Goal: Communication & Community: Answer question/provide support

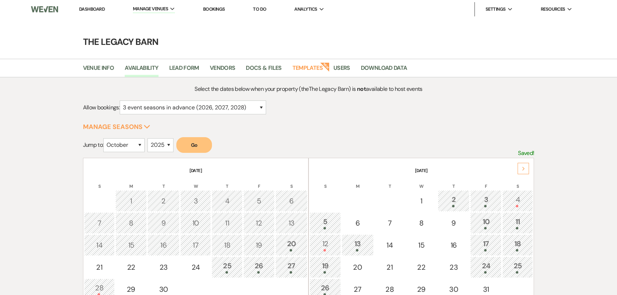
select select "3"
select select "10"
click at [163, 144] on select "2025 2026 2027 2028 2029" at bounding box center [160, 145] width 26 height 14
select select "2026"
click at [150, 138] on select "2025 2026 2027 2028 2029" at bounding box center [160, 145] width 26 height 14
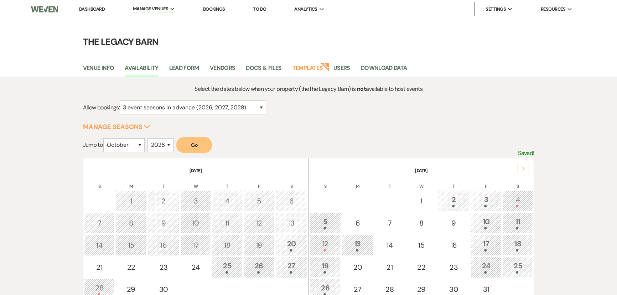
click at [189, 149] on button "Go" at bounding box center [194, 145] width 36 height 16
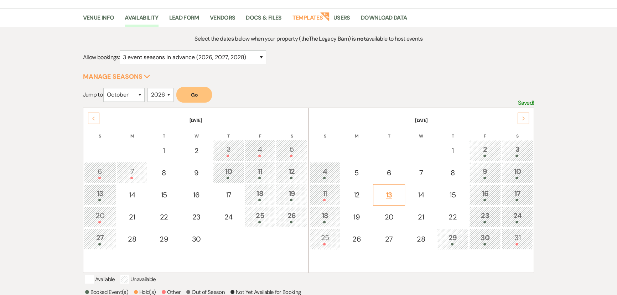
scroll to position [64, 0]
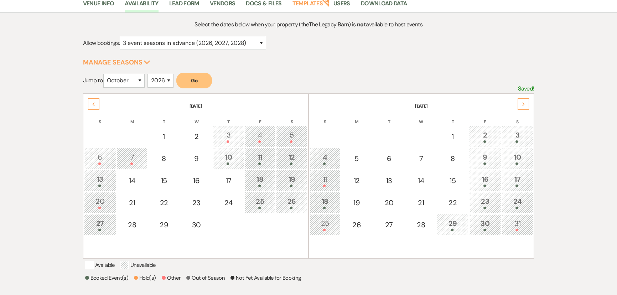
click at [483, 180] on div "16" at bounding box center [485, 180] width 24 height 13
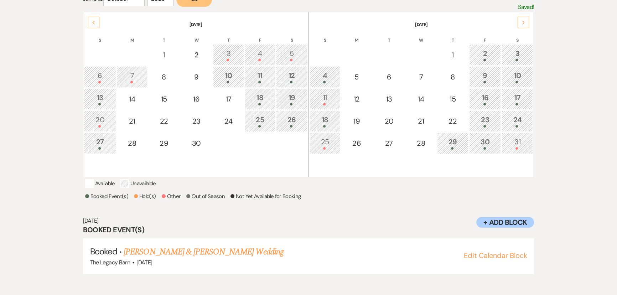
scroll to position [146, 0]
click at [517, 96] on div "17" at bounding box center [516, 98] width 23 height 13
click at [326, 121] on div "18" at bounding box center [324, 120] width 23 height 13
click at [507, 98] on div "17" at bounding box center [516, 98] width 23 height 13
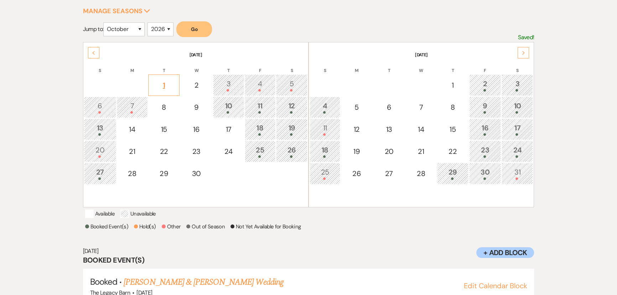
scroll to position [82, 0]
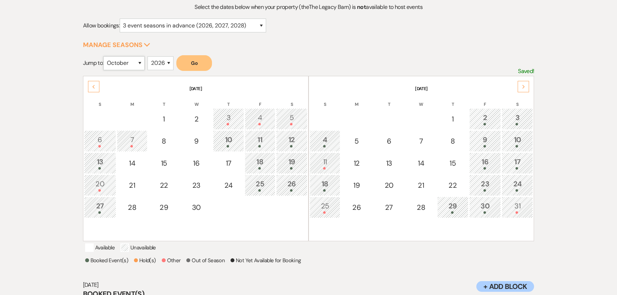
click at [135, 64] on select "January February March April May June July August September October November De…" at bounding box center [123, 63] width 41 height 14
select select "9"
click at [105, 56] on select "January February March April May June July August September October November De…" at bounding box center [123, 63] width 41 height 14
click at [159, 58] on select "2025 2026 2027 2028 2029" at bounding box center [160, 63] width 26 height 14
select select "2027"
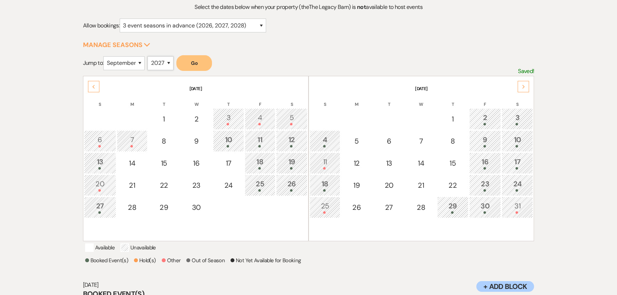
click at [150, 56] on select "2025 2026 2027 2028 2029" at bounding box center [160, 63] width 26 height 14
click at [183, 63] on button "Go" at bounding box center [194, 63] width 36 height 16
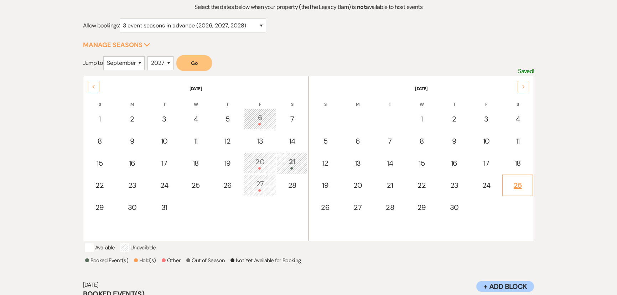
click at [519, 185] on div "25" at bounding box center [517, 185] width 23 height 11
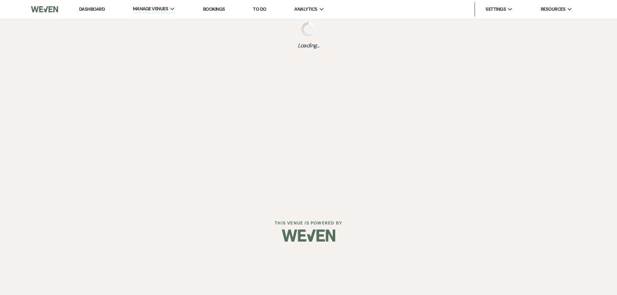
scroll to position [0, 0]
select select "other"
select select "false"
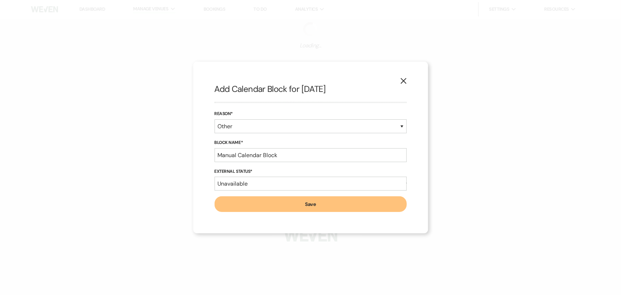
select select "3"
select select "2026"
drag, startPoint x: 282, startPoint y: 154, endPoint x: 197, endPoint y: 160, distance: 84.9
click at [197, 160] on div "X Add Calendar Block for 9/25/2027 Reason* Booked Event Hold Other Block Name* …" at bounding box center [310, 148] width 235 height 172
type input "Nathan Smith and Genna Randall"
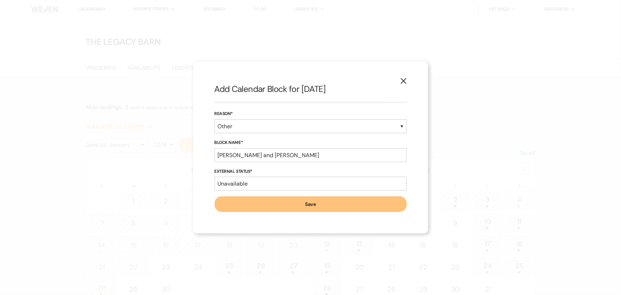
click at [232, 208] on button "Save" at bounding box center [311, 204] width 192 height 16
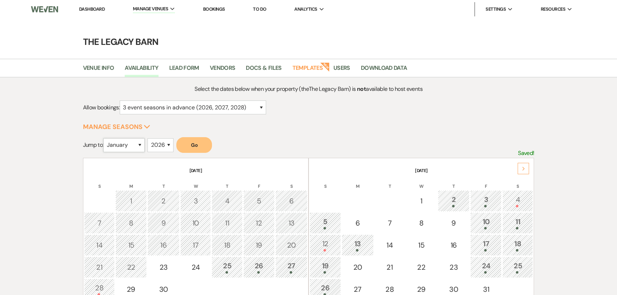
click at [136, 145] on select "January February March April May June July August September October November De…" at bounding box center [123, 145] width 41 height 14
select select "9"
click at [105, 138] on select "January February March April May June July August September October November De…" at bounding box center [123, 145] width 41 height 14
click at [157, 148] on select "2025 2026 2027 2028 2029" at bounding box center [160, 145] width 26 height 14
select select "2027"
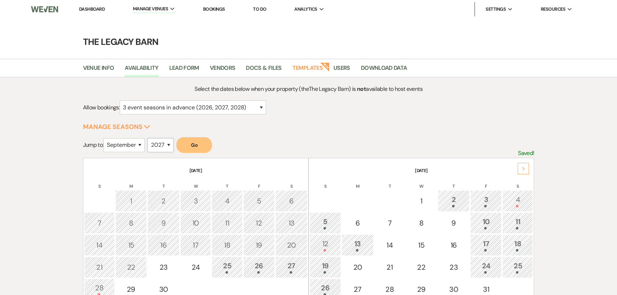
click at [150, 138] on select "2025 2026 2027 2028 2029" at bounding box center [160, 145] width 26 height 14
click at [195, 144] on button "Go" at bounding box center [194, 145] width 36 height 16
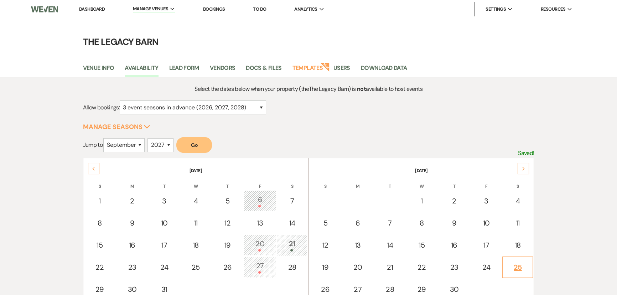
click at [508, 265] on div "25" at bounding box center [517, 267] width 23 height 11
select select "other"
select select "false"
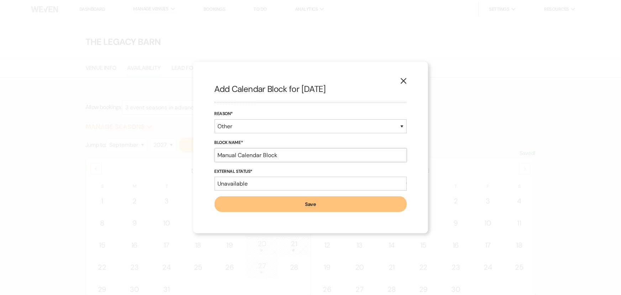
drag, startPoint x: 279, startPoint y: 159, endPoint x: 207, endPoint y: 158, distance: 71.9
click at [207, 158] on div "X Add Calendar Block for 9/25/2027 Reason* Booked Event Hold Other Block Name* …" at bounding box center [310, 148] width 235 height 172
type input "Nathan Smith and Genna Randall"
click at [224, 200] on button "Save" at bounding box center [311, 204] width 192 height 16
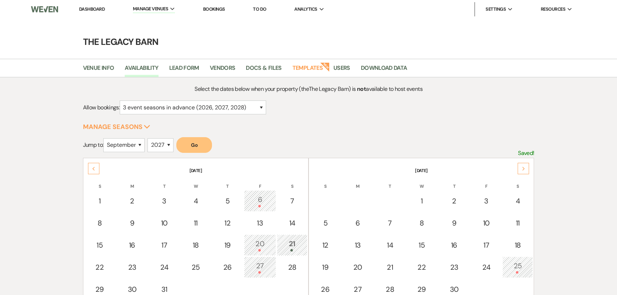
click at [86, 10] on link "Dashboard" at bounding box center [92, 9] width 26 height 6
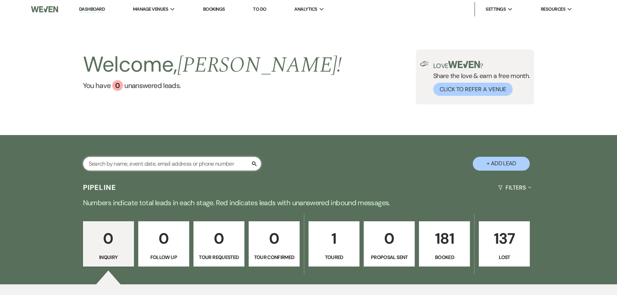
click at [119, 164] on input "text" at bounding box center [172, 164] width 178 height 14
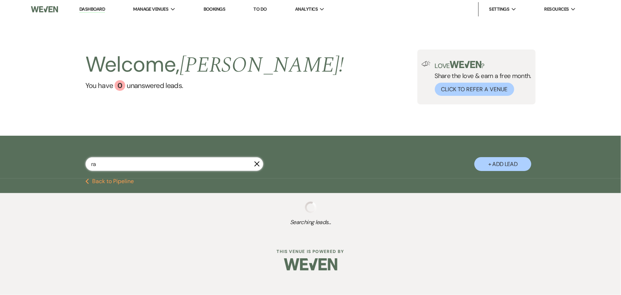
type input "r"
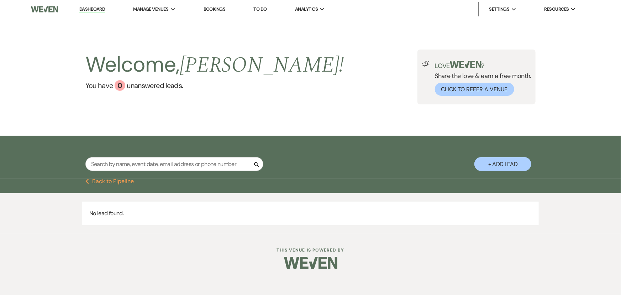
click at [56, 106] on div "Welcome, Gina ! You have 0 unanswered lead s . Love ? Share the love & earn a f…" at bounding box center [310, 77] width 621 height 117
click at [168, 21] on li "The Legacy Barn" at bounding box center [169, 23] width 64 height 7
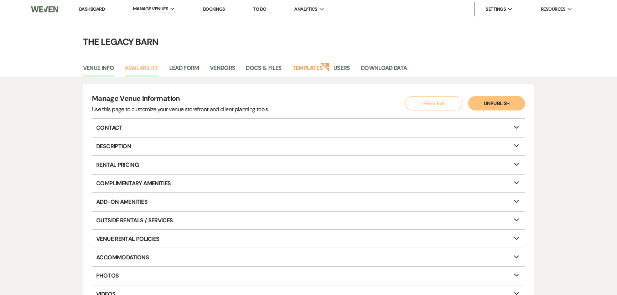
click at [152, 68] on link "Availability" at bounding box center [141, 70] width 33 height 14
select select "3"
select select "2026"
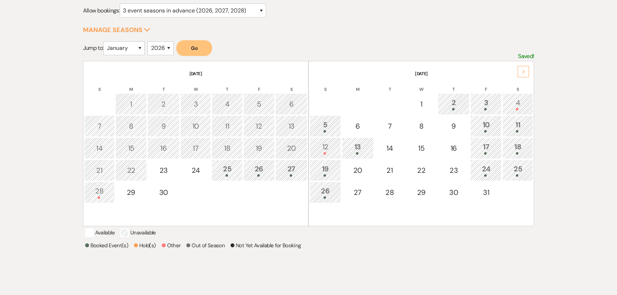
click at [514, 167] on div "25" at bounding box center [517, 169] width 23 height 13
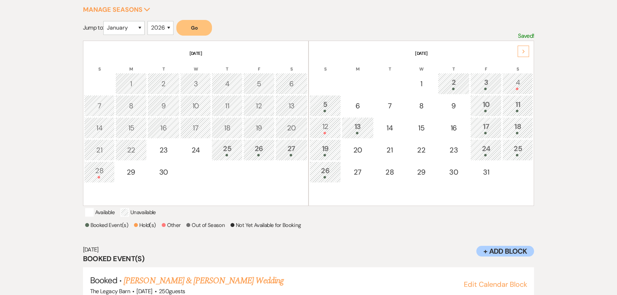
scroll to position [82, 0]
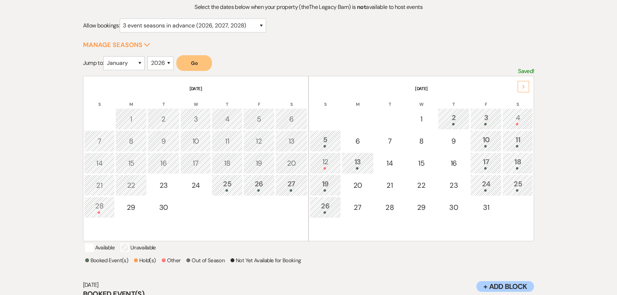
click at [523, 82] on div "Next" at bounding box center [522, 86] width 11 height 11
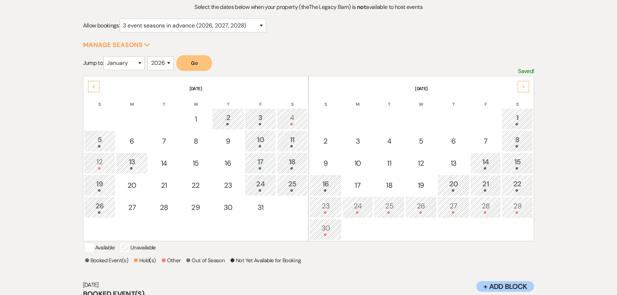
click at [521, 82] on div "Next" at bounding box center [522, 86] width 11 height 11
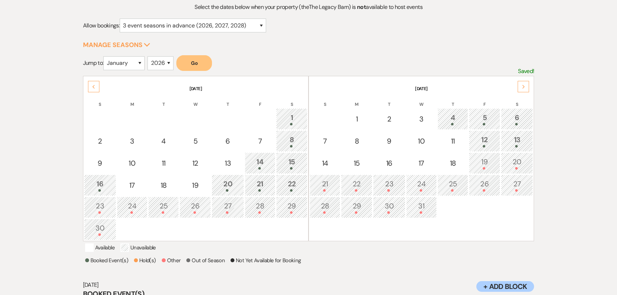
click at [521, 82] on div "Next" at bounding box center [522, 86] width 11 height 11
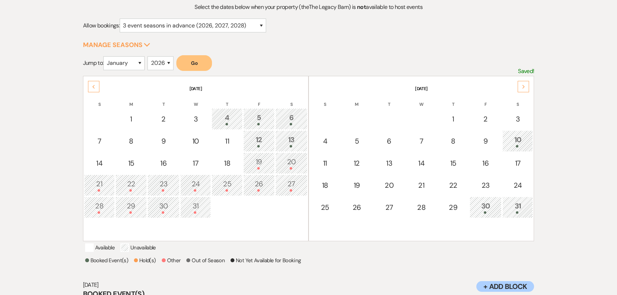
click at [521, 82] on div "Next" at bounding box center [522, 86] width 11 height 11
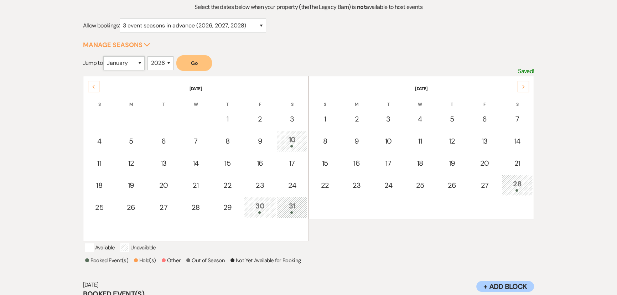
click at [139, 63] on select "January February March April May June July August September October November De…" at bounding box center [123, 63] width 41 height 14
select select "9"
click at [105, 56] on select "January February March April May June July August September October November De…" at bounding box center [123, 63] width 41 height 14
click at [194, 61] on button "Go" at bounding box center [194, 63] width 36 height 16
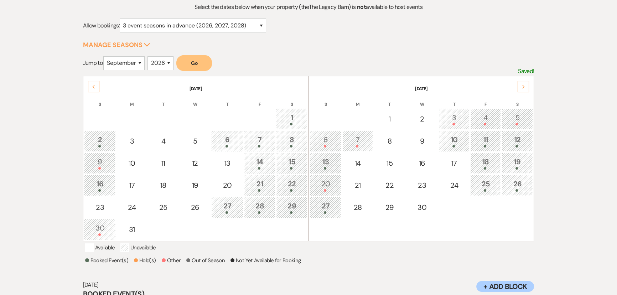
click at [516, 184] on div "26" at bounding box center [516, 184] width 23 height 13
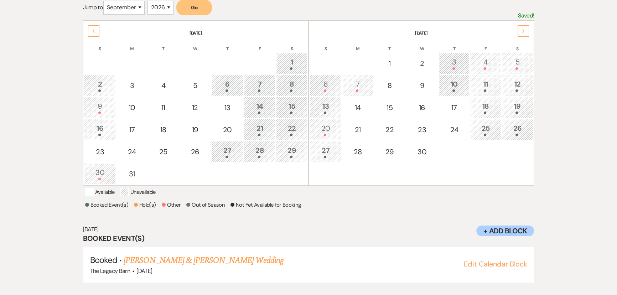
scroll to position [146, 0]
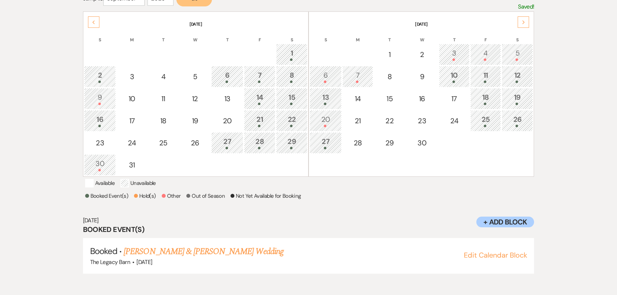
click at [481, 122] on div "25" at bounding box center [485, 120] width 23 height 13
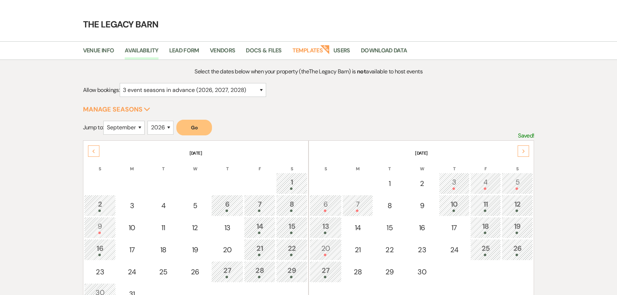
scroll to position [17, 0]
click at [529, 153] on th "September 2026" at bounding box center [420, 149] width 223 height 15
click at [524, 151] on icon "Next" at bounding box center [523, 152] width 4 height 4
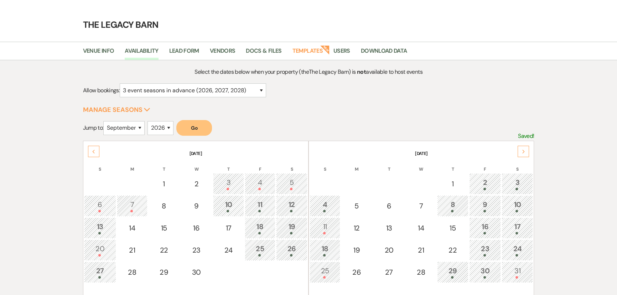
click at [516, 277] on span at bounding box center [516, 277] width 2 height 2
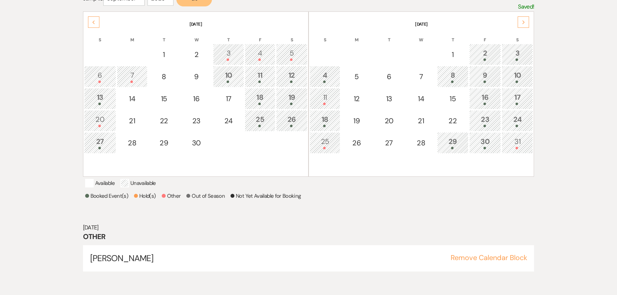
scroll to position [114, 0]
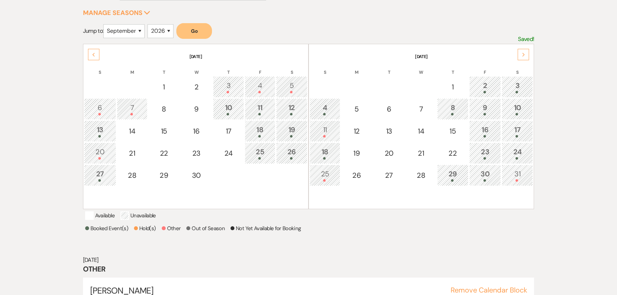
click at [522, 53] on icon "Next" at bounding box center [523, 55] width 4 height 4
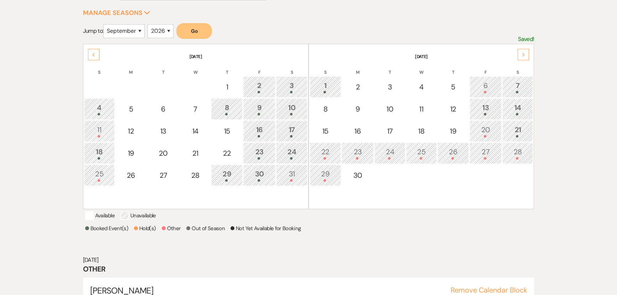
click at [516, 151] on div "28" at bounding box center [517, 152] width 23 height 13
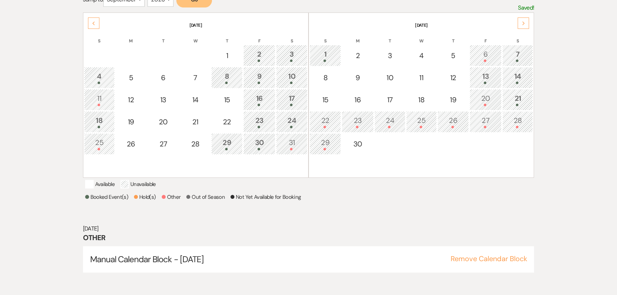
scroll to position [146, 0]
click at [521, 21] on icon "Next" at bounding box center [523, 22] width 4 height 4
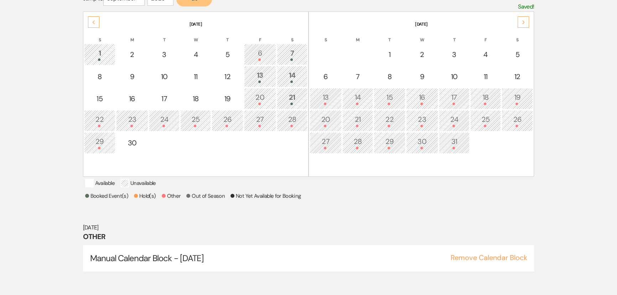
click at [514, 118] on div "26" at bounding box center [516, 120] width 23 height 13
click at [523, 21] on icon "Next" at bounding box center [523, 22] width 4 height 4
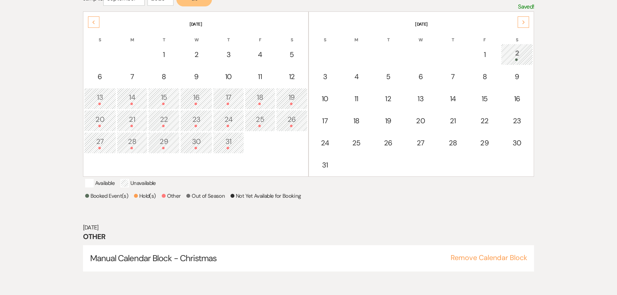
click at [523, 21] on icon "Next" at bounding box center [523, 22] width 4 height 4
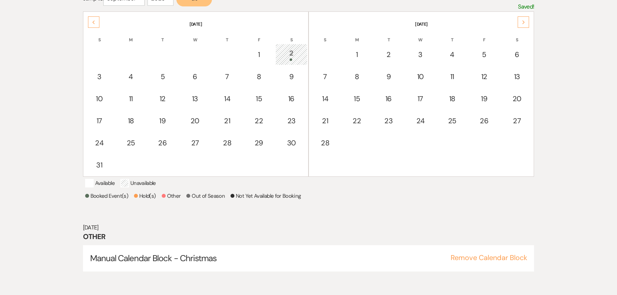
click at [523, 21] on icon "Next" at bounding box center [523, 22] width 4 height 4
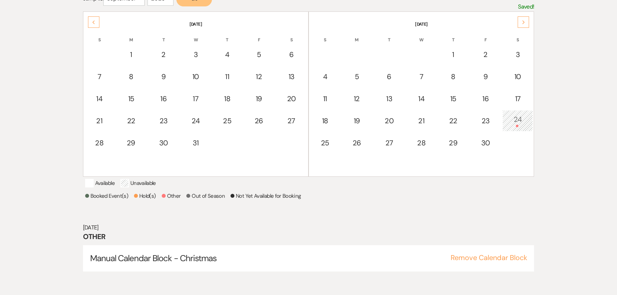
click at [514, 116] on div "24" at bounding box center [517, 120] width 23 height 13
click at [522, 18] on div "Next" at bounding box center [522, 21] width 11 height 11
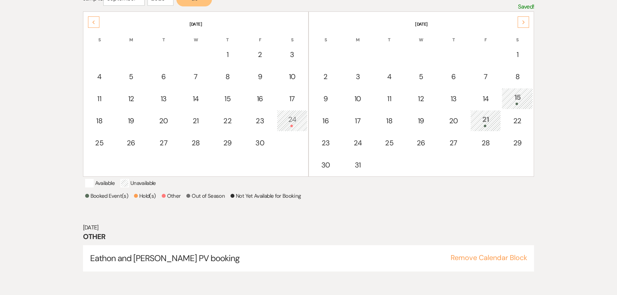
click at [472, 125] on td "21" at bounding box center [485, 120] width 31 height 21
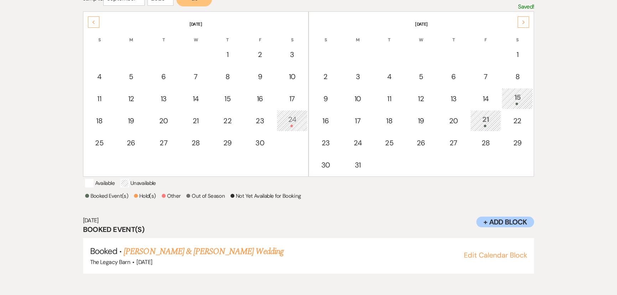
click at [516, 93] on div "15" at bounding box center [516, 98] width 23 height 13
click at [520, 22] on div "Next" at bounding box center [522, 21] width 11 height 11
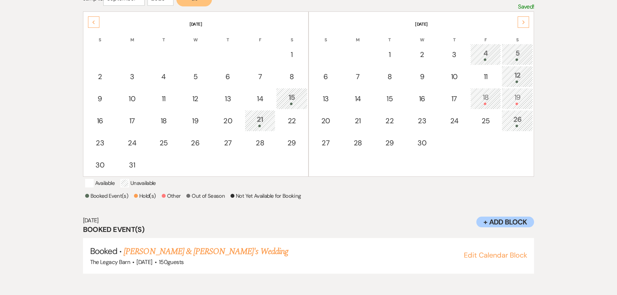
click at [509, 118] on div "26" at bounding box center [516, 120] width 23 height 13
click at [514, 96] on div "19" at bounding box center [516, 98] width 23 height 13
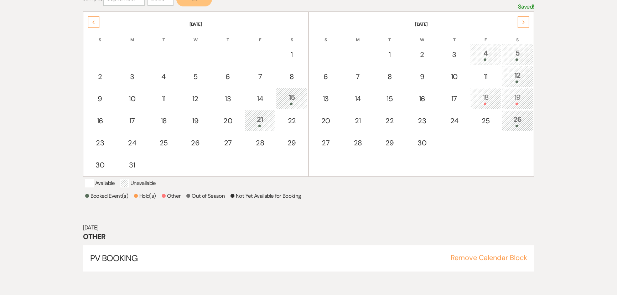
click at [482, 103] on div at bounding box center [485, 104] width 23 height 2
click at [526, 14] on th "June 2027" at bounding box center [420, 19] width 223 height 15
click at [521, 23] on icon "Next" at bounding box center [523, 22] width 4 height 4
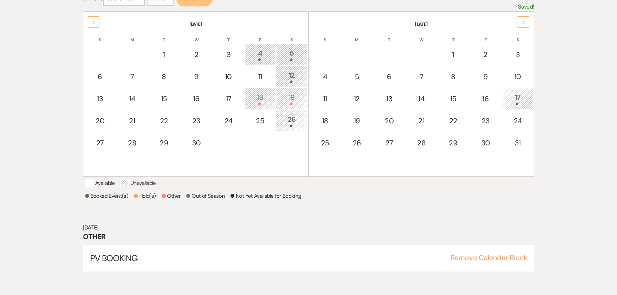
click at [521, 23] on icon "Next" at bounding box center [523, 22] width 4 height 4
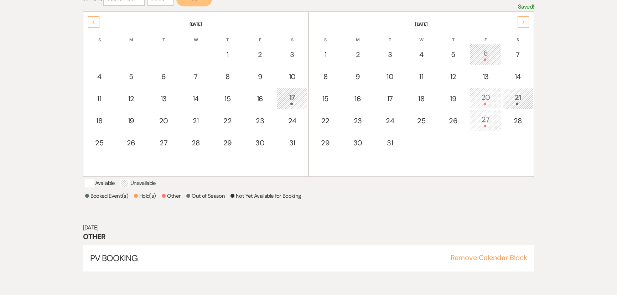
click at [479, 125] on div at bounding box center [485, 126] width 24 height 2
click at [482, 96] on div "20" at bounding box center [485, 98] width 24 height 13
click at [507, 96] on div "21" at bounding box center [517, 98] width 23 height 13
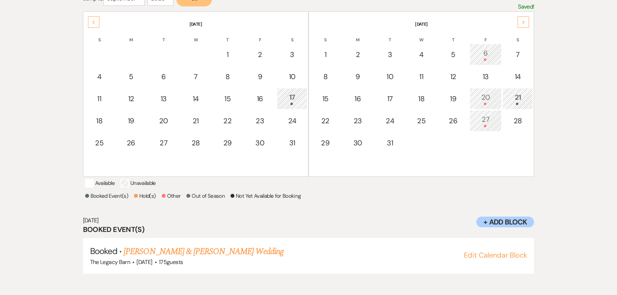
click at [523, 21] on icon "Next" at bounding box center [523, 22] width 4 height 4
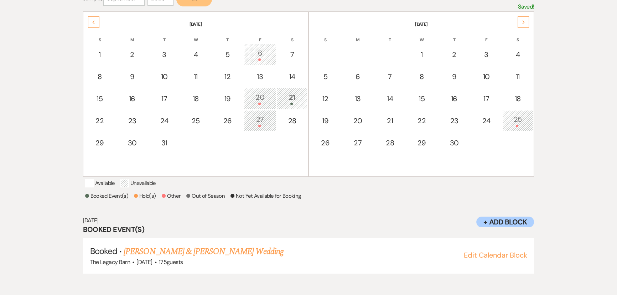
click at [509, 121] on div "25" at bounding box center [517, 120] width 23 height 13
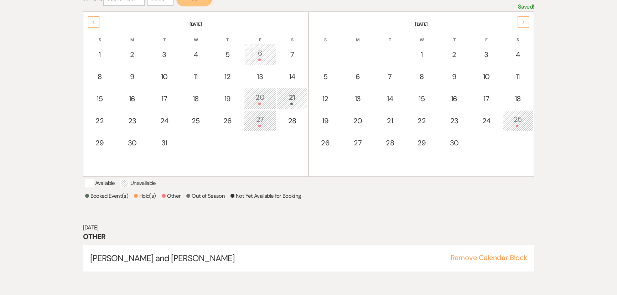
click at [525, 24] on div "Next" at bounding box center [522, 21] width 11 height 11
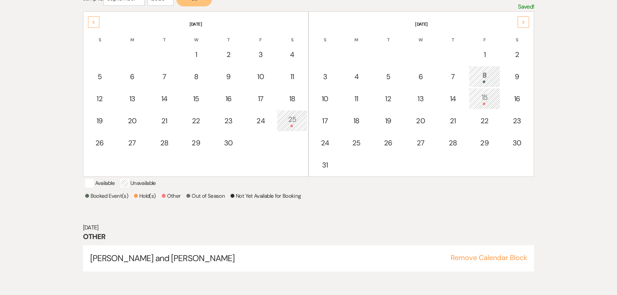
click at [486, 100] on div "15" at bounding box center [483, 98] width 23 height 13
click at [529, 20] on th "October 2027" at bounding box center [420, 19] width 223 height 15
click at [528, 20] on div "Next" at bounding box center [522, 21] width 11 height 11
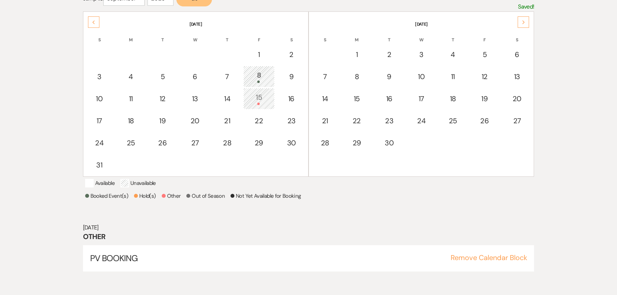
click at [95, 20] on div "Previous" at bounding box center [93, 21] width 11 height 11
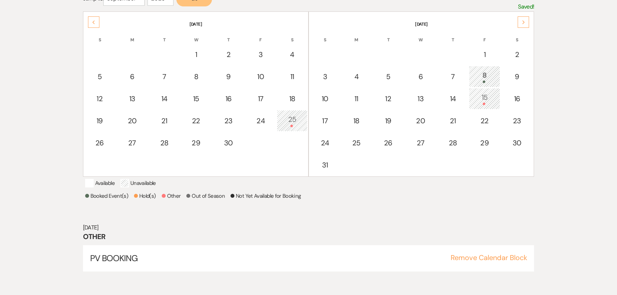
click at [95, 20] on div "Previous" at bounding box center [93, 21] width 11 height 11
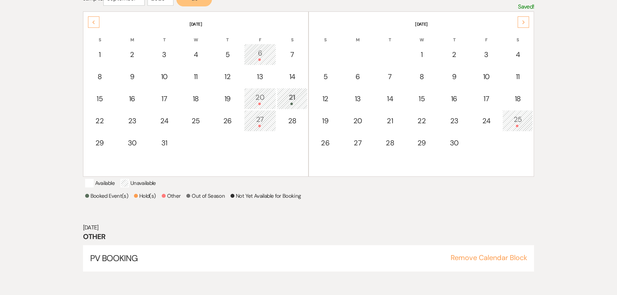
click at [92, 20] on icon "Previous" at bounding box center [94, 22] width 4 height 4
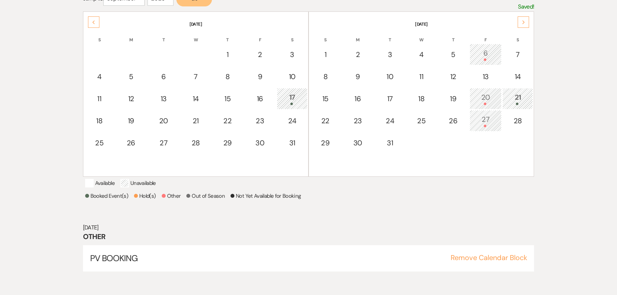
click at [92, 20] on icon "Previous" at bounding box center [94, 22] width 4 height 4
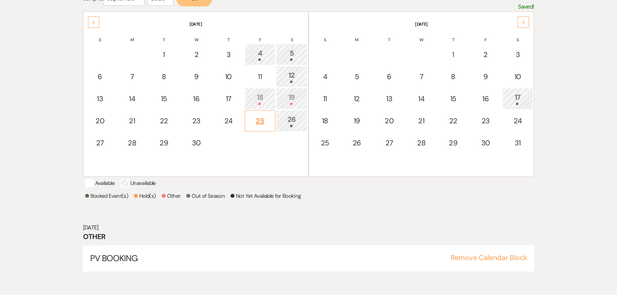
click at [258, 120] on div "25" at bounding box center [259, 120] width 23 height 11
select select "other"
select select "false"
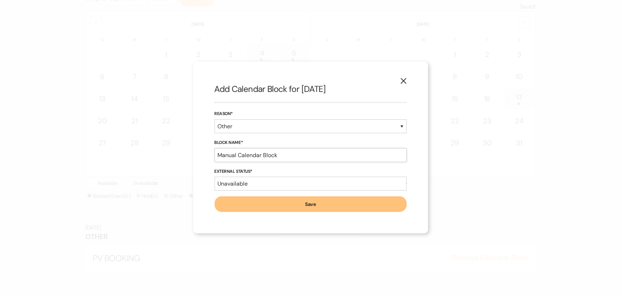
drag, startPoint x: 279, startPoint y: 153, endPoint x: 209, endPoint y: 152, distance: 70.1
click at [209, 153] on div "X Add Calendar Block for 6/25/2027 Reason* Booked Event Hold Other Block Name* …" at bounding box center [310, 148] width 235 height 172
type input "Drew Stark and Kennedy Mitchell"
click at [235, 202] on button "Save" at bounding box center [311, 204] width 192 height 16
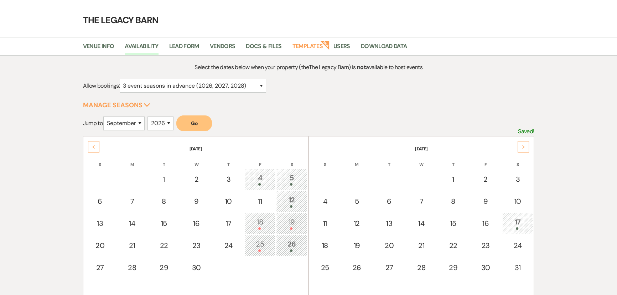
scroll to position [0, 0]
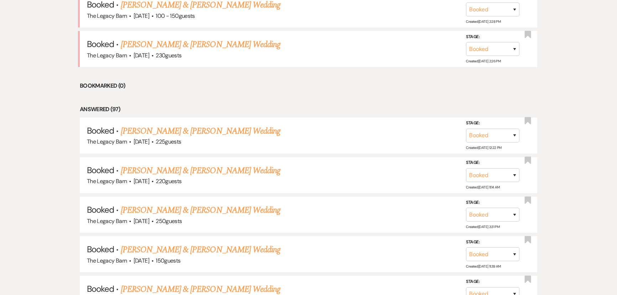
scroll to position [402, 0]
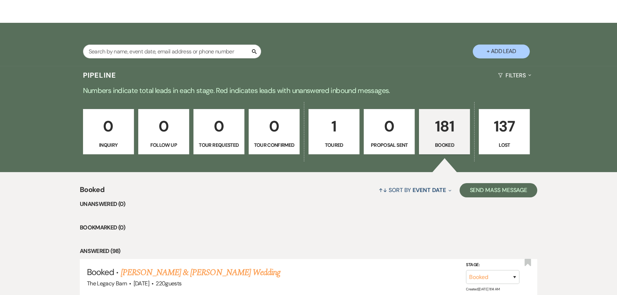
scroll to position [228, 0]
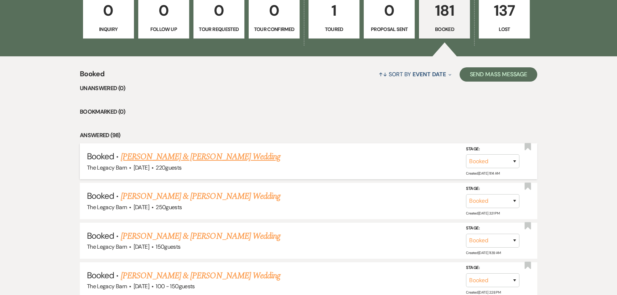
click at [170, 155] on link "[PERSON_NAME] & [PERSON_NAME] Wedding" at bounding box center [200, 156] width 159 height 13
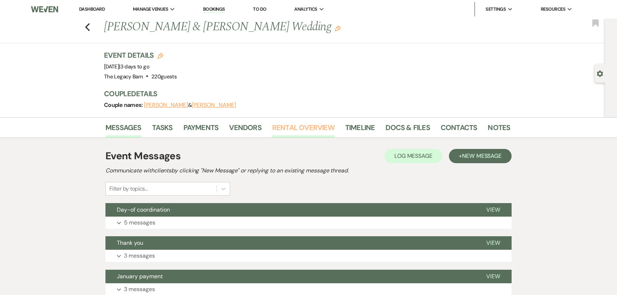
click at [299, 126] on link "Rental Overview" at bounding box center [303, 130] width 62 height 16
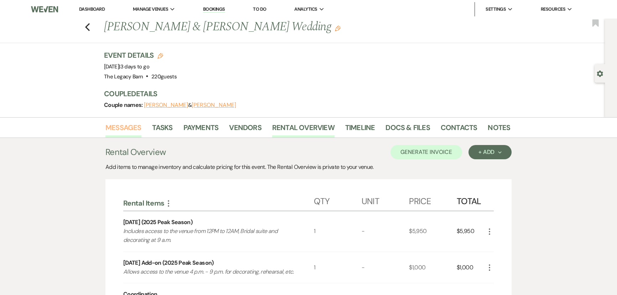
click at [132, 126] on link "Messages" at bounding box center [123, 130] width 36 height 16
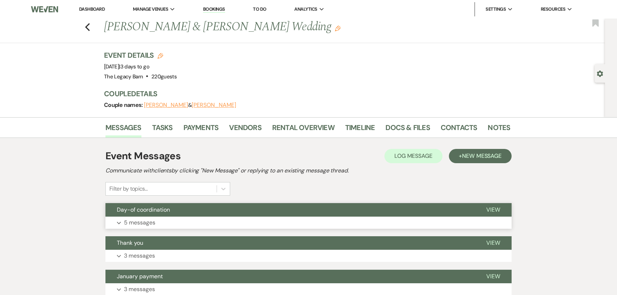
click at [206, 211] on button "Day-of coordination" at bounding box center [289, 210] width 369 height 14
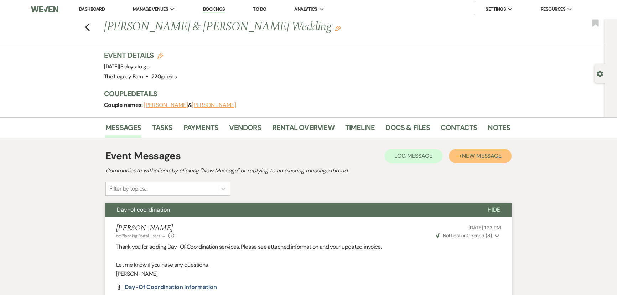
click at [475, 157] on span "New Message" at bounding box center [482, 155] width 40 height 7
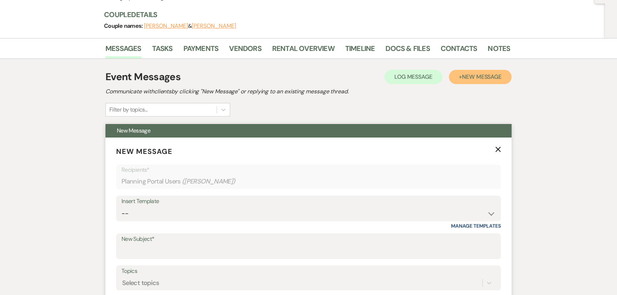
scroll to position [129, 0]
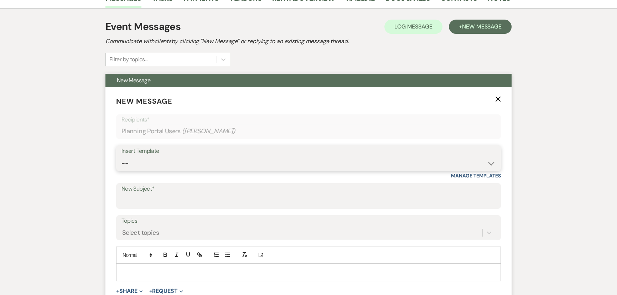
click at [137, 166] on select "-- Documents for Conversion Planning Portal Introduction Initial Inquiry Respon…" at bounding box center [308, 163] width 374 height 14
select select "3917"
click at [121, 156] on select "-- Documents for Conversion Planning Portal Introduction Initial Inquiry Respon…" at bounding box center [308, 163] width 374 height 14
type input "Happy Wedding Week!"
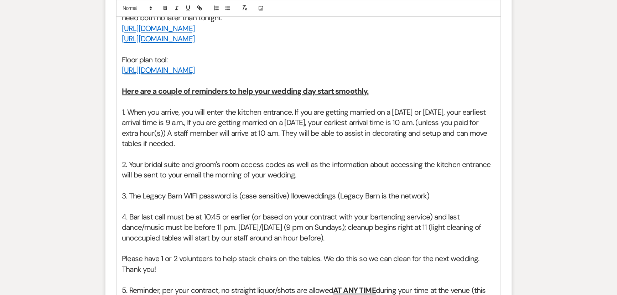
scroll to position [582, 0]
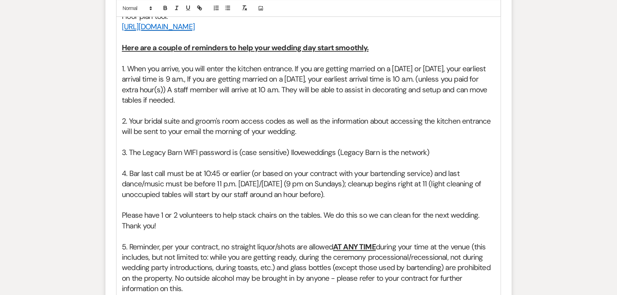
click at [127, 68] on h2 "1. When you arrive, you will enter the kitchen entrance. If you are getting mar…" at bounding box center [308, 85] width 373 height 42
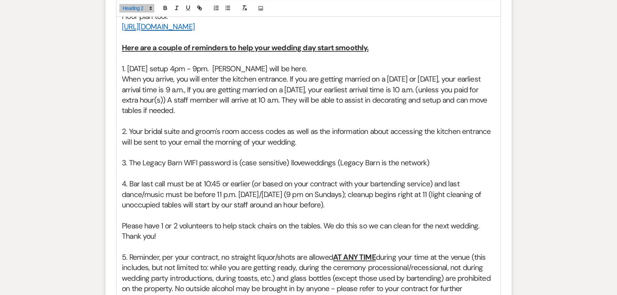
click at [121, 77] on div "Happy Wedding Week! First - before anything else - breathe - try to enjoy this …" at bounding box center [308, 138] width 384 height 655
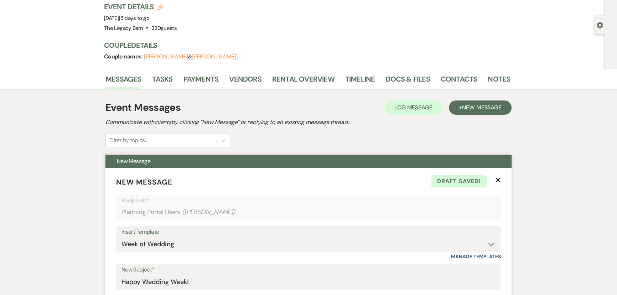
scroll to position [0, 0]
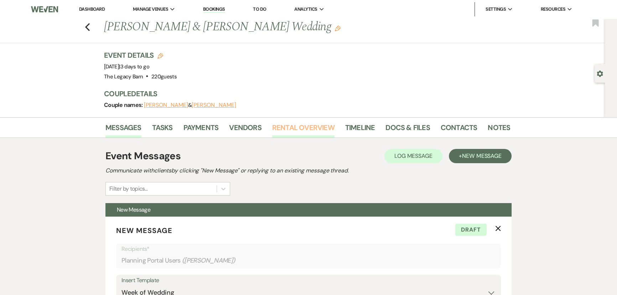
click at [290, 125] on link "Rental Overview" at bounding box center [303, 130] width 62 height 16
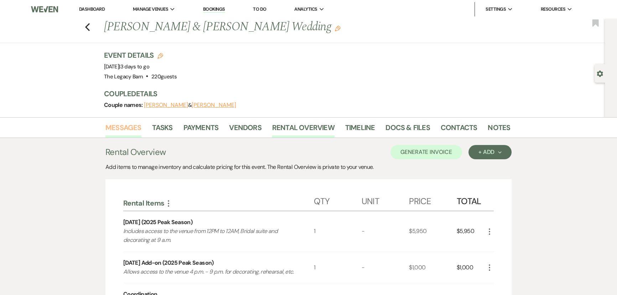
click at [129, 123] on link "Messages" at bounding box center [123, 130] width 36 height 16
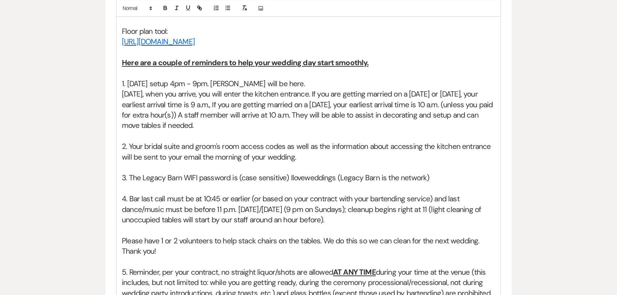
scroll to position [582, 0]
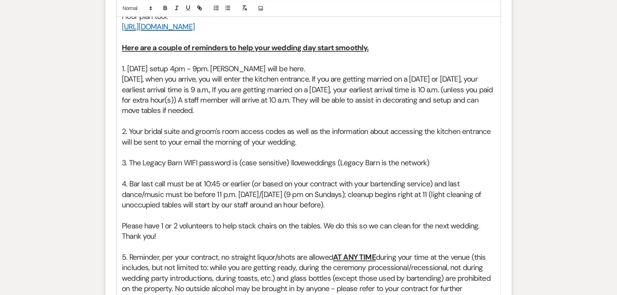
click at [193, 79] on h2 "[DATE], when you arrive, you will enter the kitchen entrance. If you are gettin…" at bounding box center [308, 95] width 373 height 42
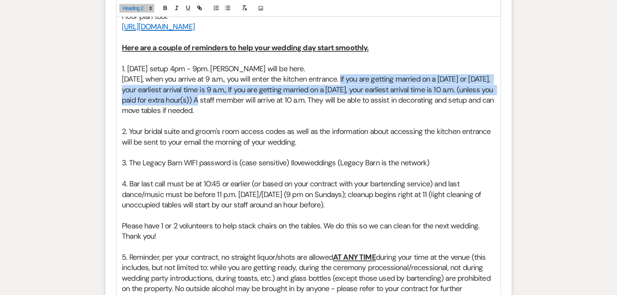
drag, startPoint x: 336, startPoint y: 78, endPoint x: 192, endPoint y: 103, distance: 146.7
click at [192, 103] on h2 "[DATE], when you arrive at 9 a.m., you will enter the kitchen entrance. If you …" at bounding box center [308, 95] width 373 height 42
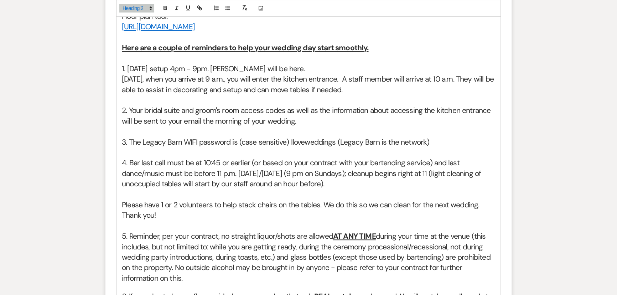
click at [451, 79] on h2 "[DATE], when you arrive at 9 a.m., you will enter the kitchen entrance. A staff…" at bounding box center [308, 84] width 373 height 21
click at [214, 121] on h2 "2. Your bridal suite and groom's room access codes as well as the information a…" at bounding box center [308, 115] width 373 height 21
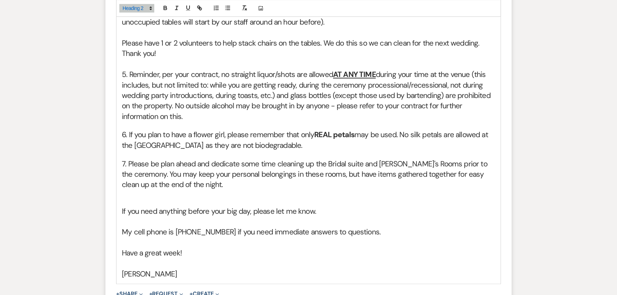
scroll to position [874, 0]
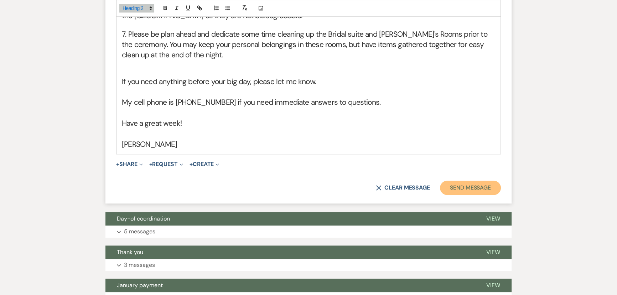
click at [457, 193] on button "Send Message" at bounding box center [470, 187] width 61 height 14
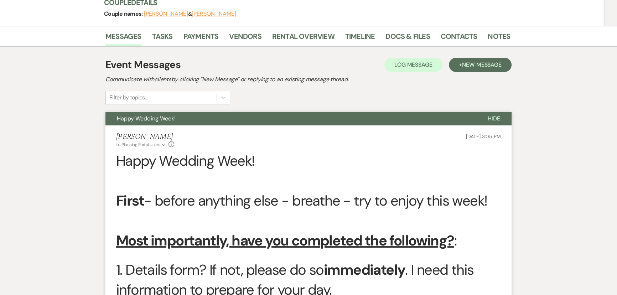
scroll to position [0, 0]
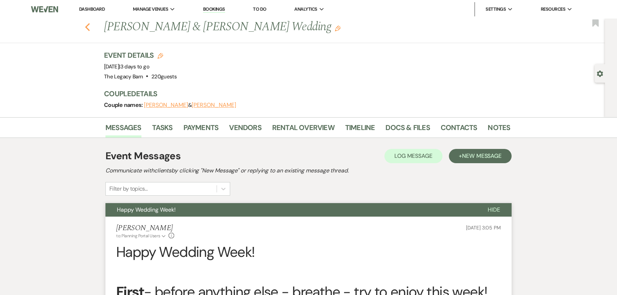
click at [89, 25] on use "button" at bounding box center [87, 27] width 5 height 8
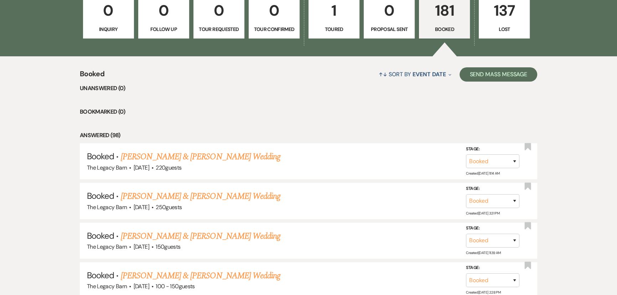
scroll to position [357, 0]
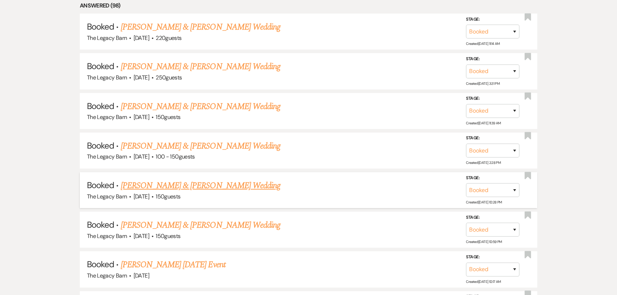
click at [148, 184] on link "[PERSON_NAME] & [PERSON_NAME] Wedding" at bounding box center [200, 185] width 159 height 13
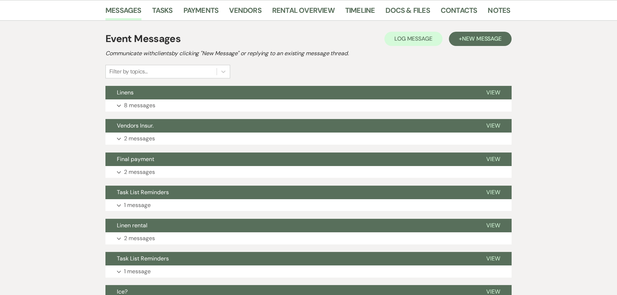
scroll to position [129, 0]
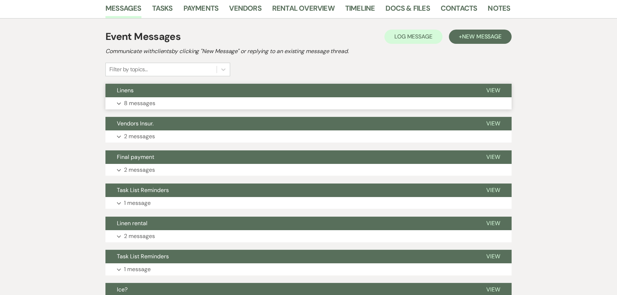
click at [239, 93] on button "Linens" at bounding box center [289, 91] width 369 height 14
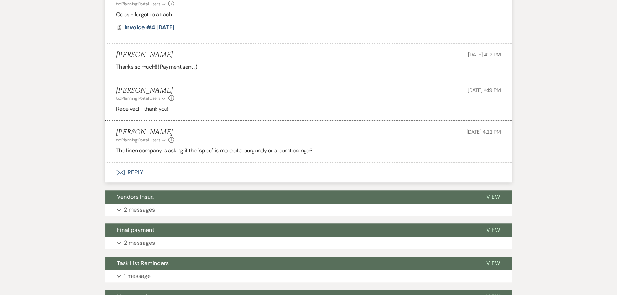
scroll to position [680, 0]
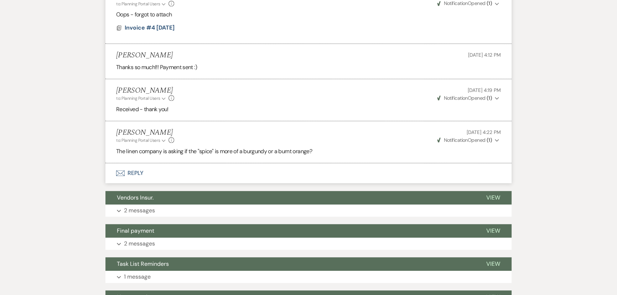
click at [133, 171] on button "Envelope Reply" at bounding box center [308, 173] width 406 height 20
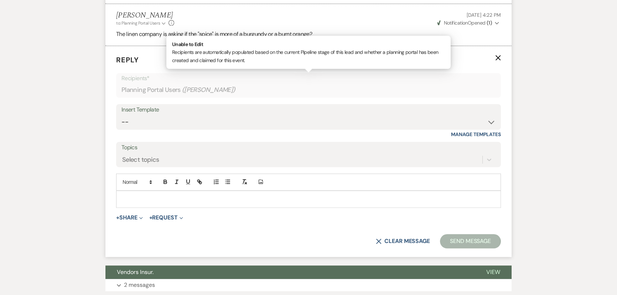
scroll to position [801, 0]
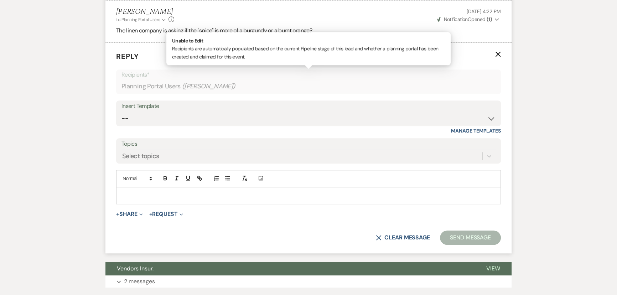
click at [131, 190] on div at bounding box center [308, 195] width 384 height 16
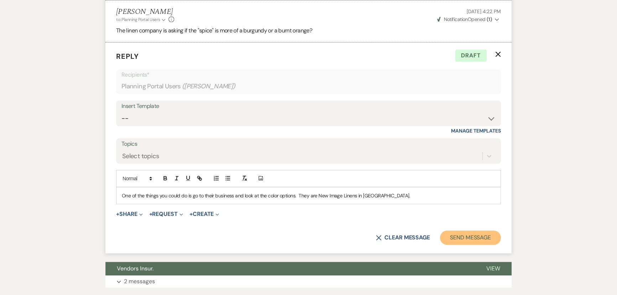
click at [467, 237] on button "Send Message" at bounding box center [470, 237] width 61 height 14
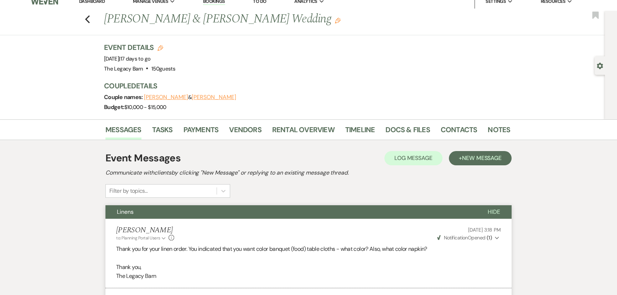
scroll to position [0, 0]
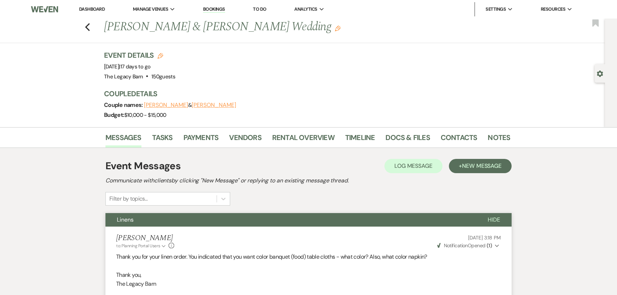
click at [88, 12] on li "Dashboard" at bounding box center [91, 9] width 33 height 14
click at [89, 8] on link "Dashboard" at bounding box center [92, 9] width 26 height 6
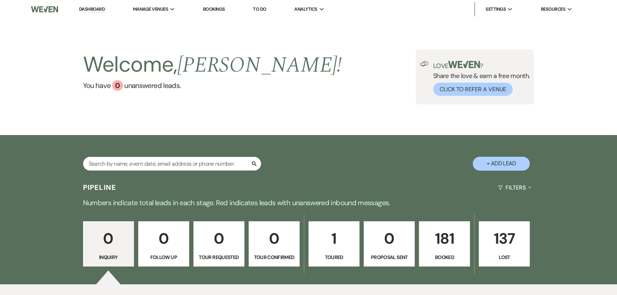
click at [438, 246] on p "181" at bounding box center [444, 238] width 42 height 24
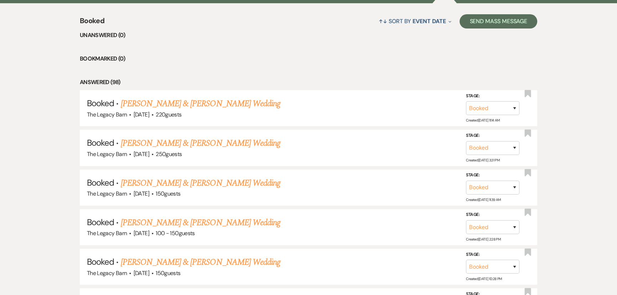
scroll to position [324, 0]
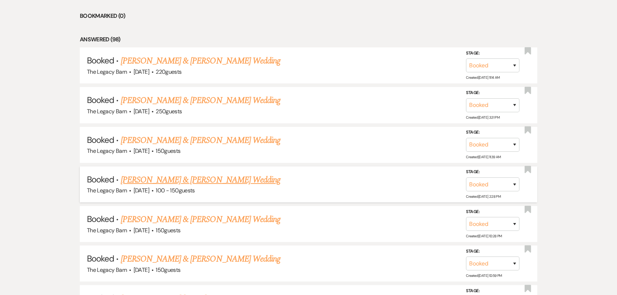
click at [219, 178] on link "[PERSON_NAME] & [PERSON_NAME] Wedding" at bounding box center [200, 179] width 159 height 13
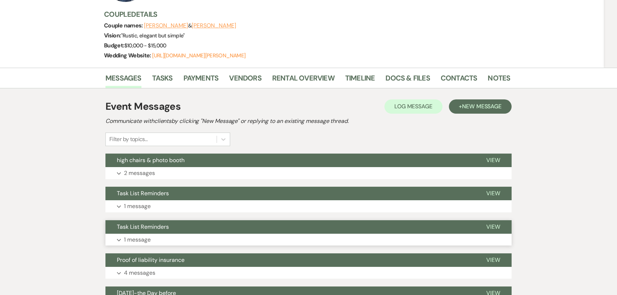
scroll to position [162, 0]
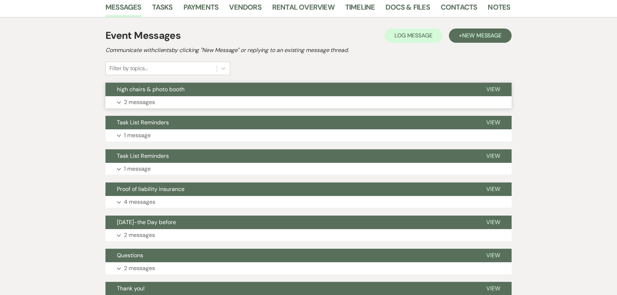
click at [186, 92] on button "high chairs & photo booth" at bounding box center [289, 90] width 369 height 14
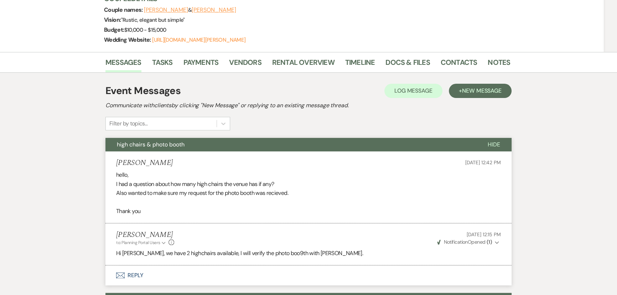
scroll to position [0, 0]
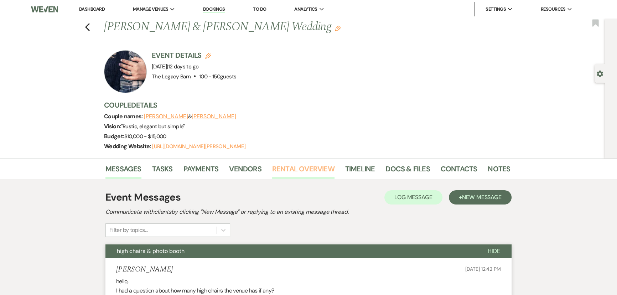
click at [287, 170] on link "Rental Overview" at bounding box center [303, 171] width 62 height 16
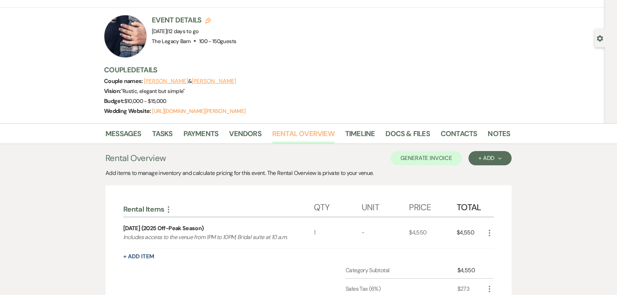
scroll to position [32, 0]
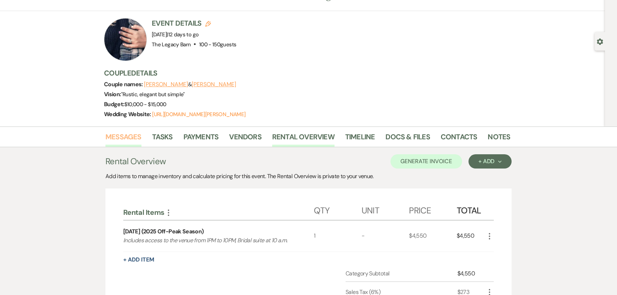
click at [122, 137] on link "Messages" at bounding box center [123, 139] width 36 height 16
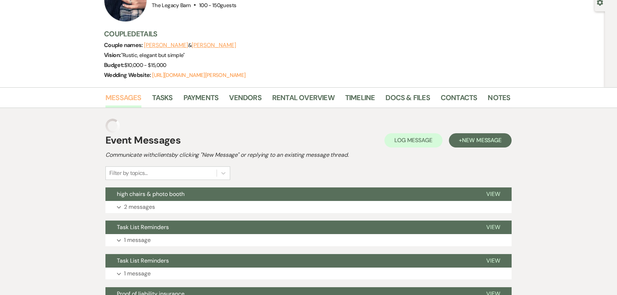
scroll to position [129, 0]
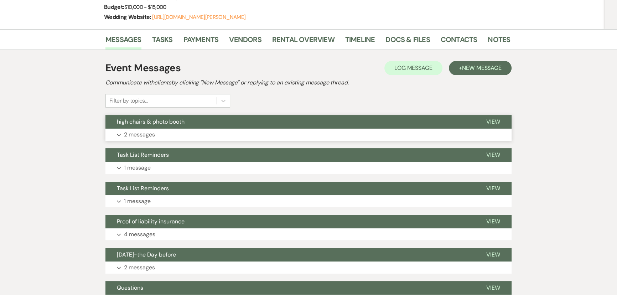
click at [188, 117] on button "high chairs & photo booth" at bounding box center [289, 122] width 369 height 14
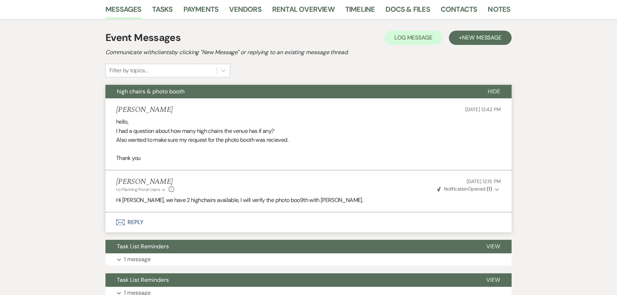
scroll to position [194, 0]
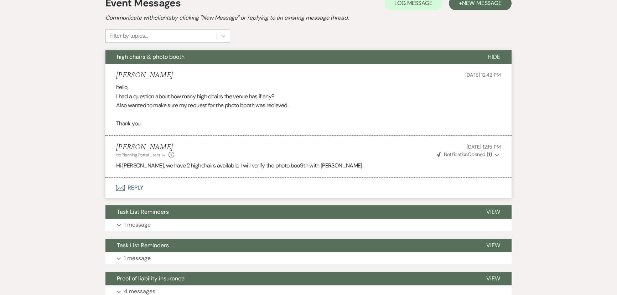
click at [134, 187] on button "Envelope Reply" at bounding box center [308, 188] width 406 height 20
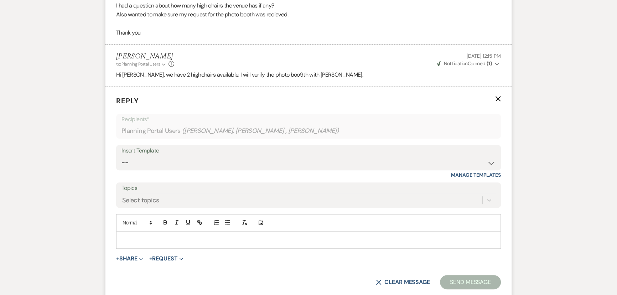
scroll to position [330, 0]
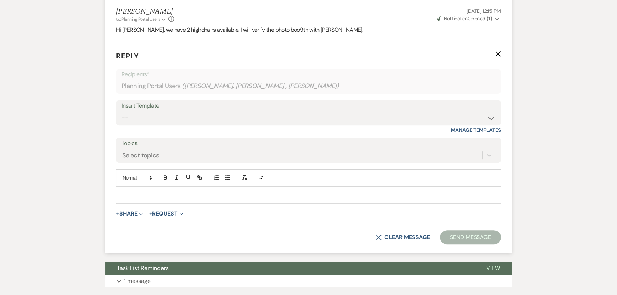
click at [133, 191] on p at bounding box center [308, 195] width 373 height 8
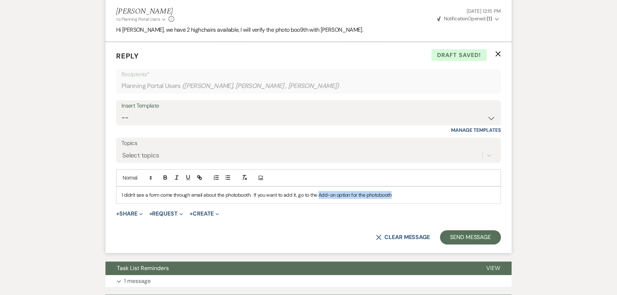
drag, startPoint x: 317, startPoint y: 194, endPoint x: 391, endPoint y: 193, distance: 74.0
click at [391, 193] on p "I didn't see a form come through email about the photobooth. If you want to add…" at bounding box center [308, 195] width 373 height 8
